Goal: Transaction & Acquisition: Obtain resource

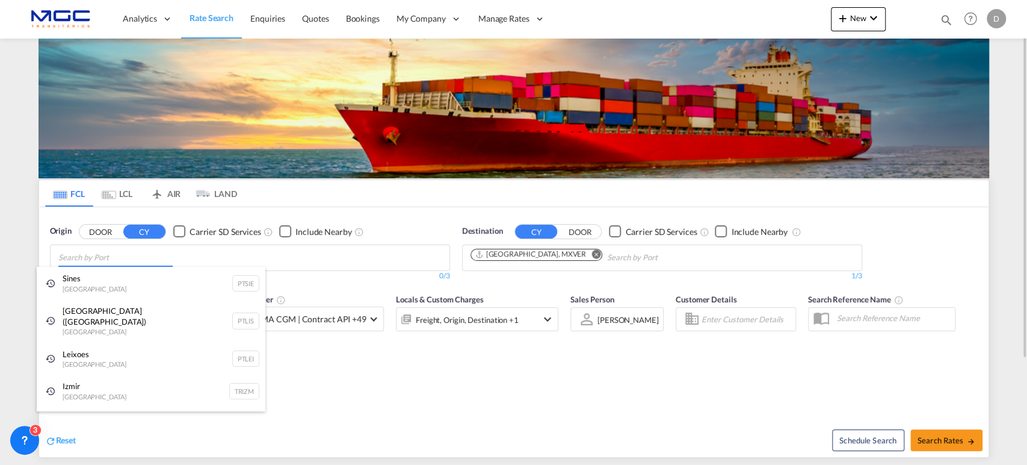
click at [110, 262] on body "Analytics Reports Dashboard Rate Search Enquiries Quotes Bookings" at bounding box center [513, 232] width 1027 height 465
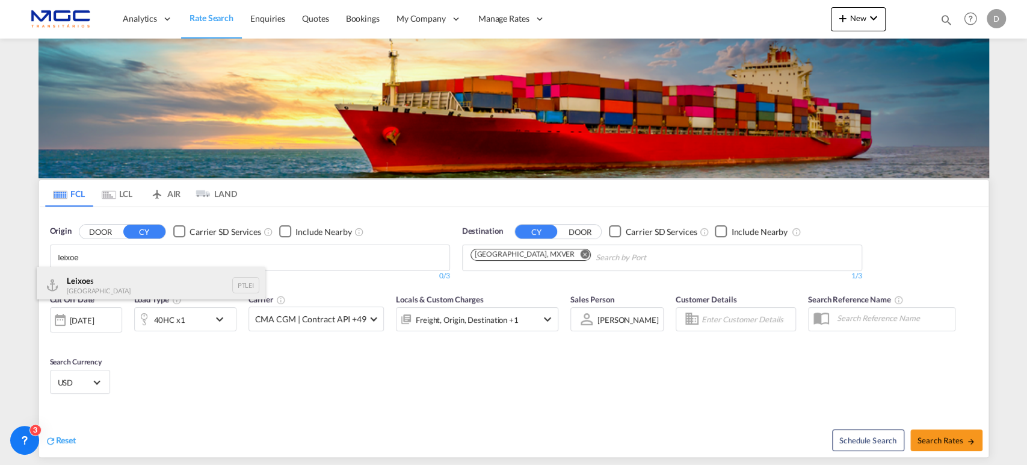
type input "leixoe"
click at [96, 280] on div "Leixoe s Portugal PTLEI" at bounding box center [151, 285] width 229 height 36
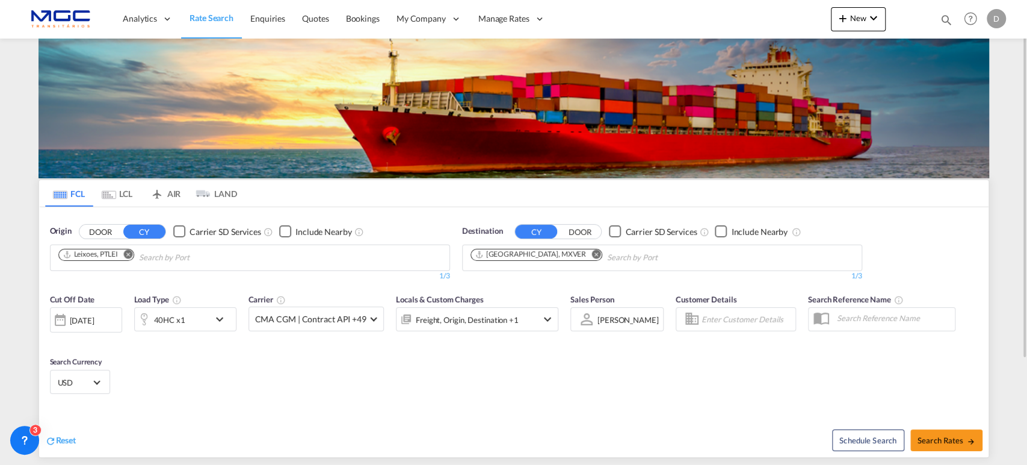
click at [592, 254] on md-icon "Remove" at bounding box center [596, 253] width 9 height 9
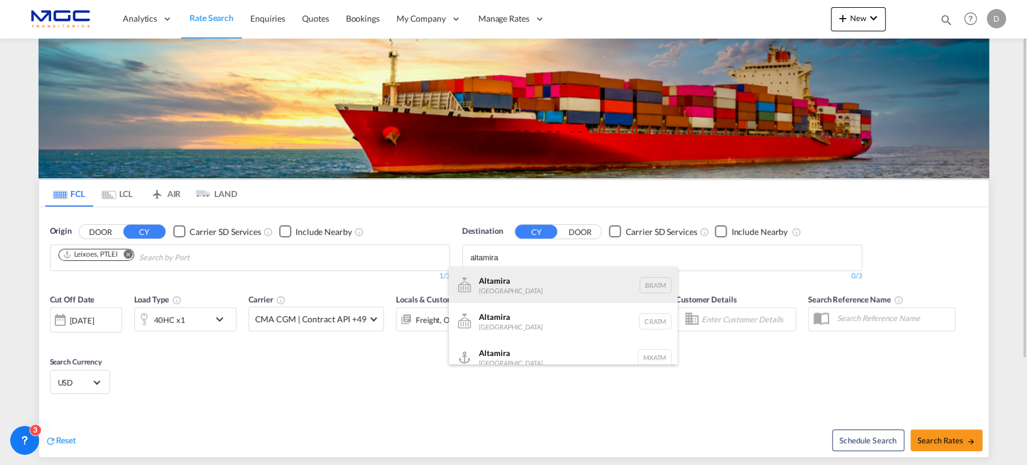
type input "altamira"
click at [569, 290] on div "Altamira [GEOGRAPHIC_DATA] BRATM" at bounding box center [563, 285] width 229 height 36
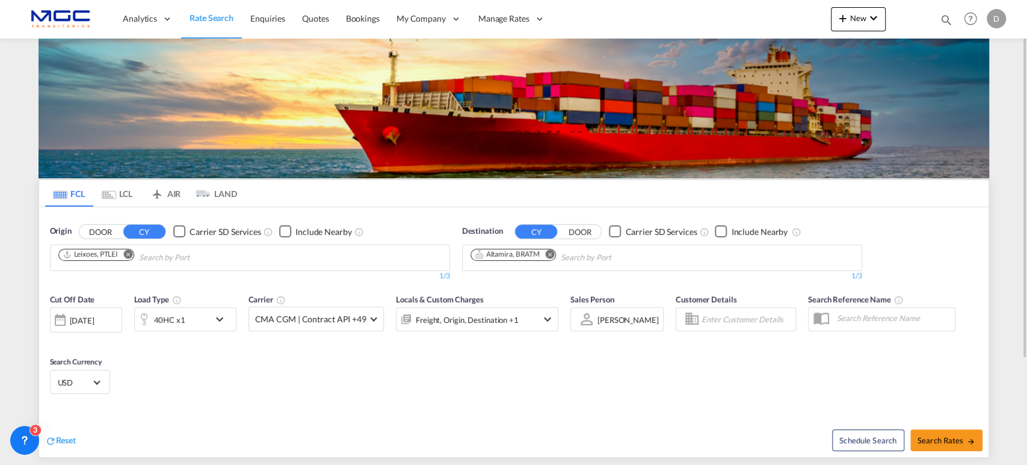
click at [61, 374] on md-select-value "USD" at bounding box center [80, 381] width 47 height 17
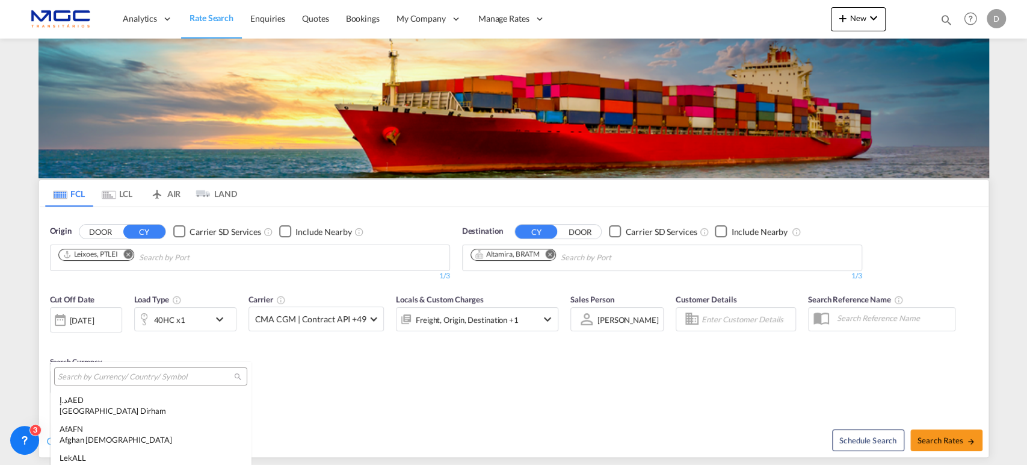
scroll to position [4218, 0]
click at [94, 376] on input "search" at bounding box center [146, 376] width 176 height 11
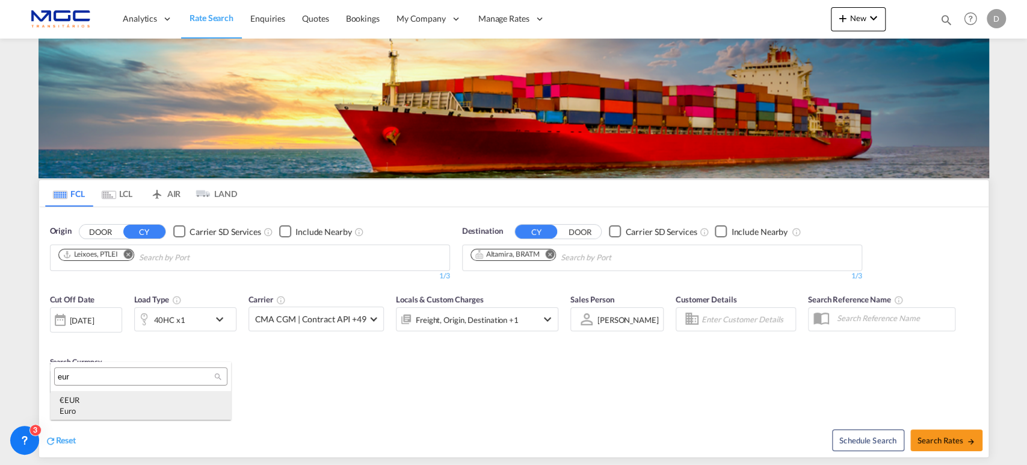
type input "eur"
click at [108, 413] on div "Euro" at bounding box center [141, 410] width 163 height 11
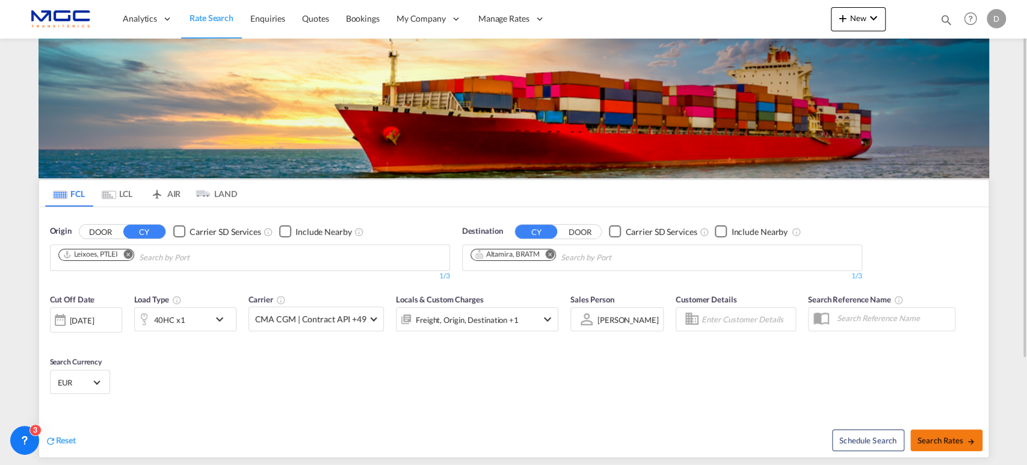
click at [933, 442] on span "Search Rates" at bounding box center [947, 440] width 58 height 10
type input "PTLEI to BRATM / [DATE]"
